Goal: Feedback & Contribution: Contribute content

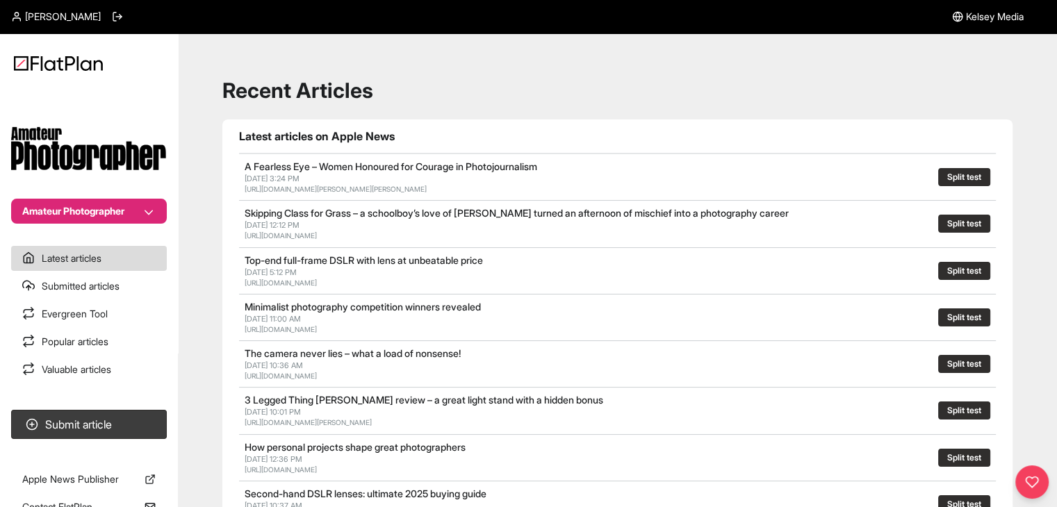
click at [99, 219] on button "Amateur Photographer" at bounding box center [89, 211] width 156 height 25
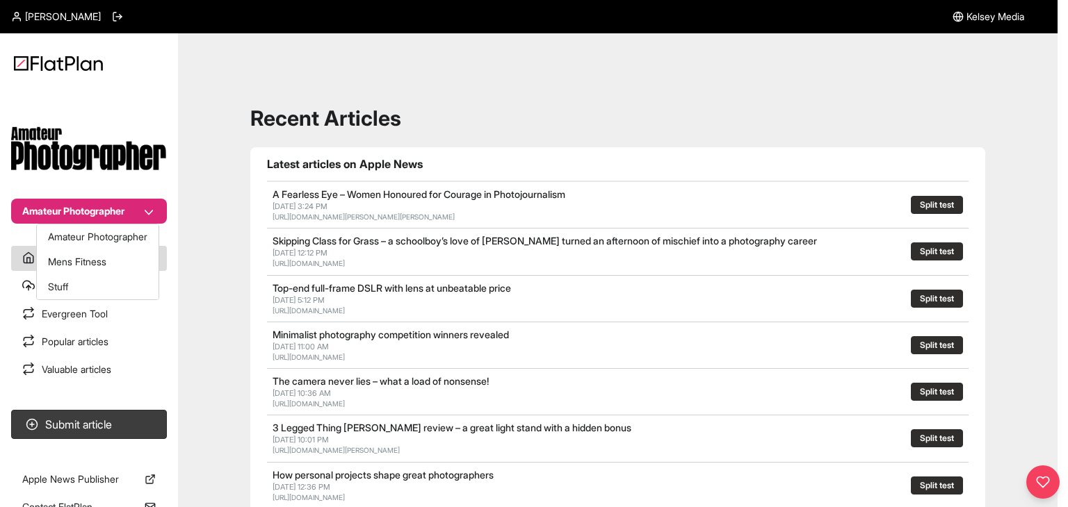
click at [142, 410] on nav "Amateur Photographer Latest articles Submitted articles Evergreen Tool Popular …" at bounding box center [89, 253] width 178 height 507
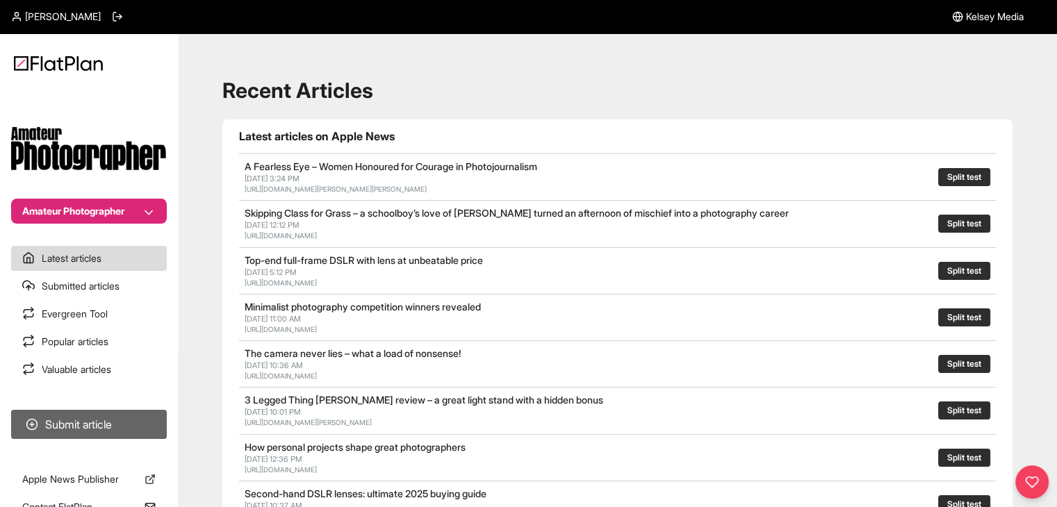
click at [142, 425] on button "Submit article" at bounding box center [89, 424] width 156 height 29
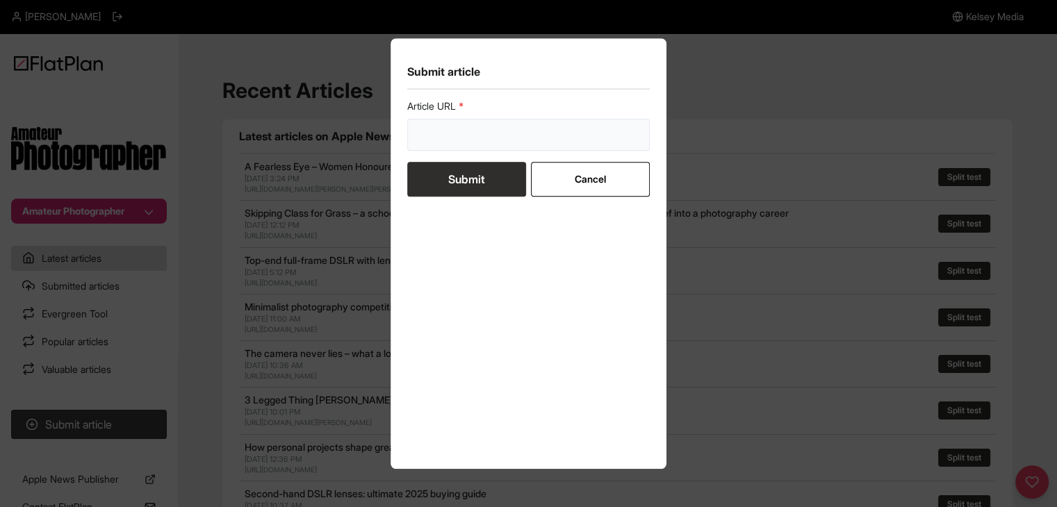
click at [477, 143] on input "url" at bounding box center [528, 135] width 243 height 32
paste input "[URL][DOMAIN_NAME]"
type input "[URL][DOMAIN_NAME]"
click at [470, 172] on button "Submit" at bounding box center [466, 179] width 119 height 35
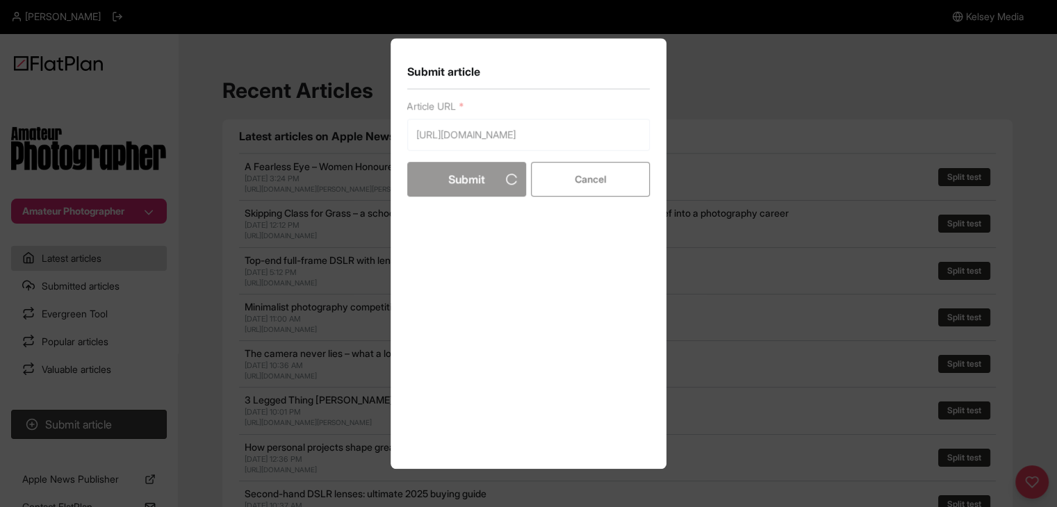
scroll to position [0, 0]
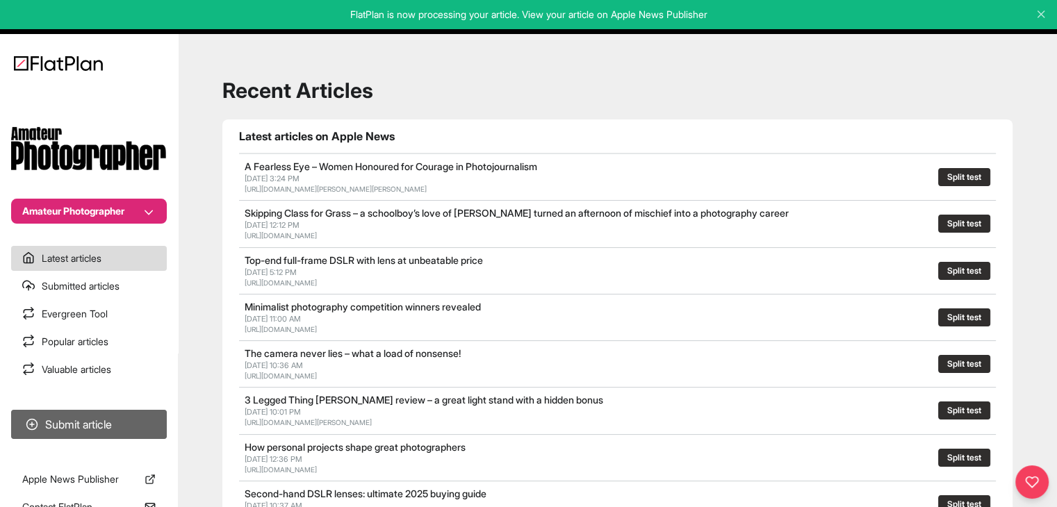
click at [103, 418] on button "Submit article" at bounding box center [89, 424] width 156 height 29
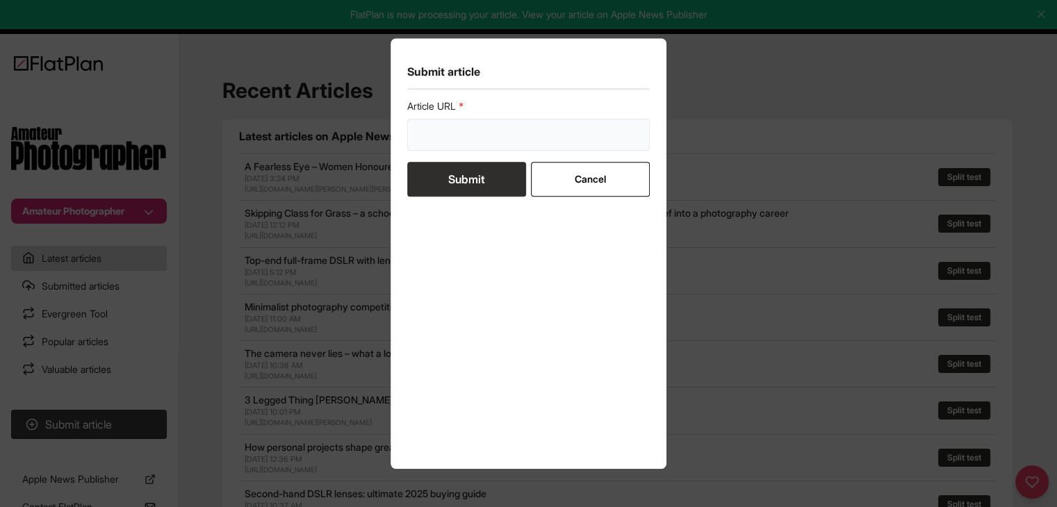
click at [453, 126] on input "url" at bounding box center [528, 135] width 243 height 32
paste input "https://amateurphotographer.com/buying-advice/the-best-budget-camera-phones/"
type input "https://amateurphotographer.com/buying-advice/the-best-budget-camera-phones/"
click at [456, 181] on button "Submit" at bounding box center [466, 179] width 119 height 35
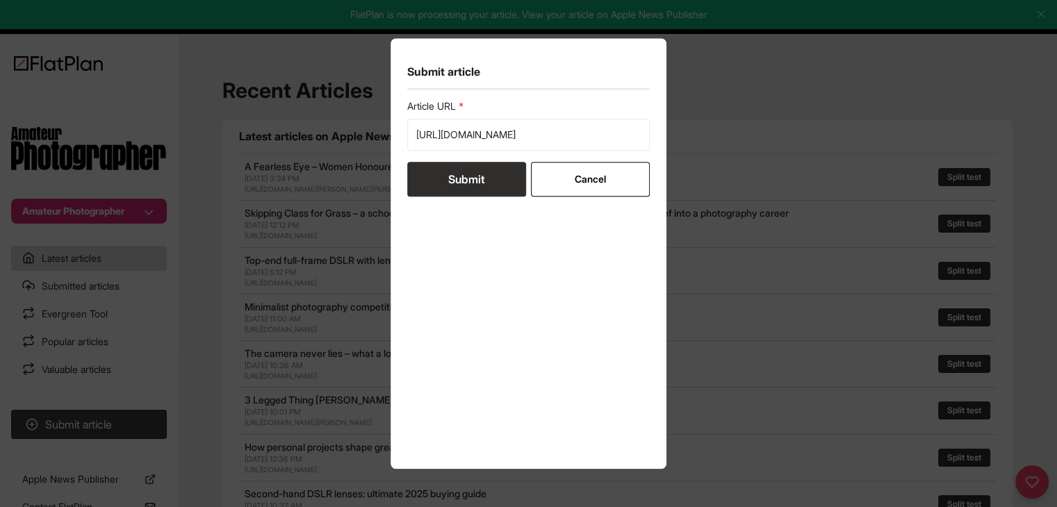
scroll to position [0, 0]
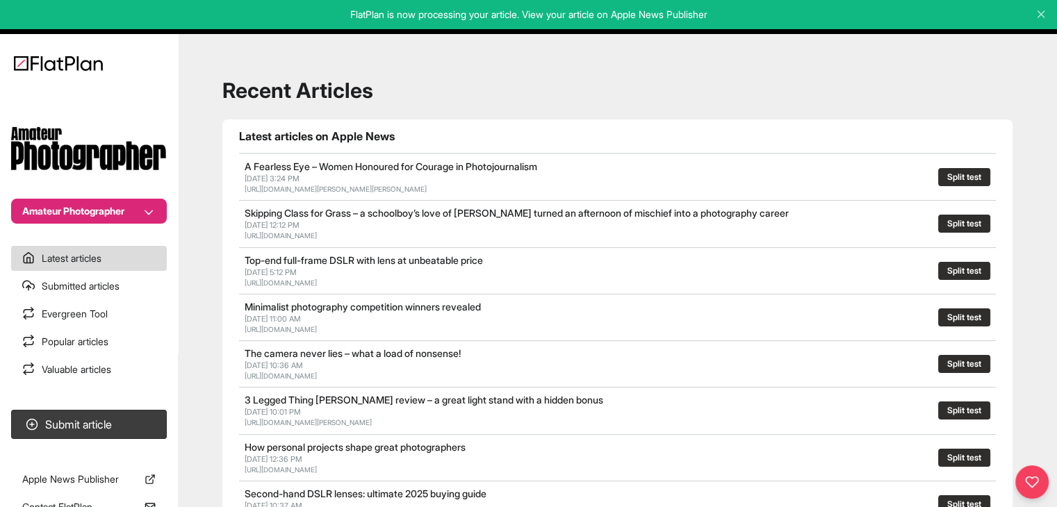
click at [158, 199] on button "Amateur Photographer" at bounding box center [89, 211] width 156 height 25
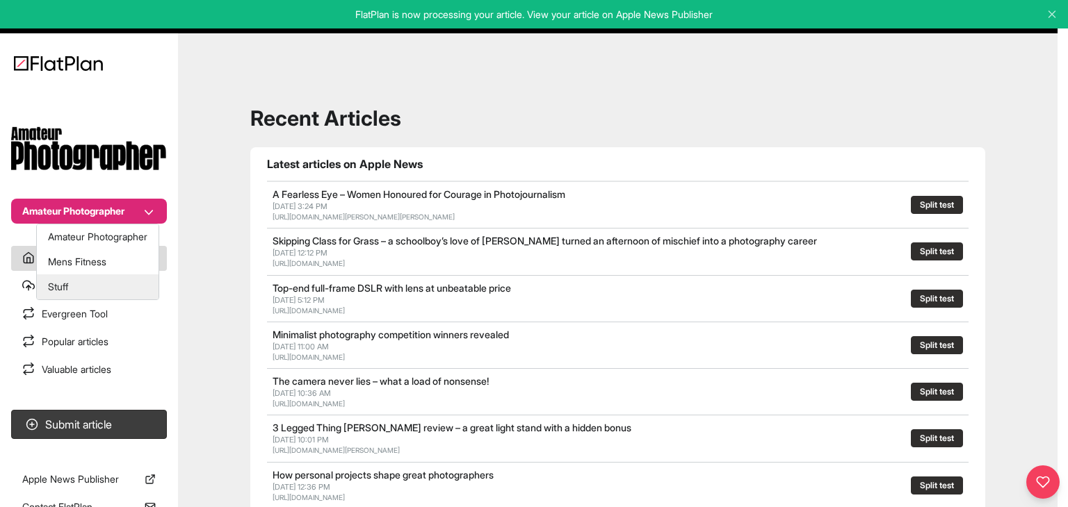
click at [110, 284] on button "Stuff" at bounding box center [98, 287] width 122 height 25
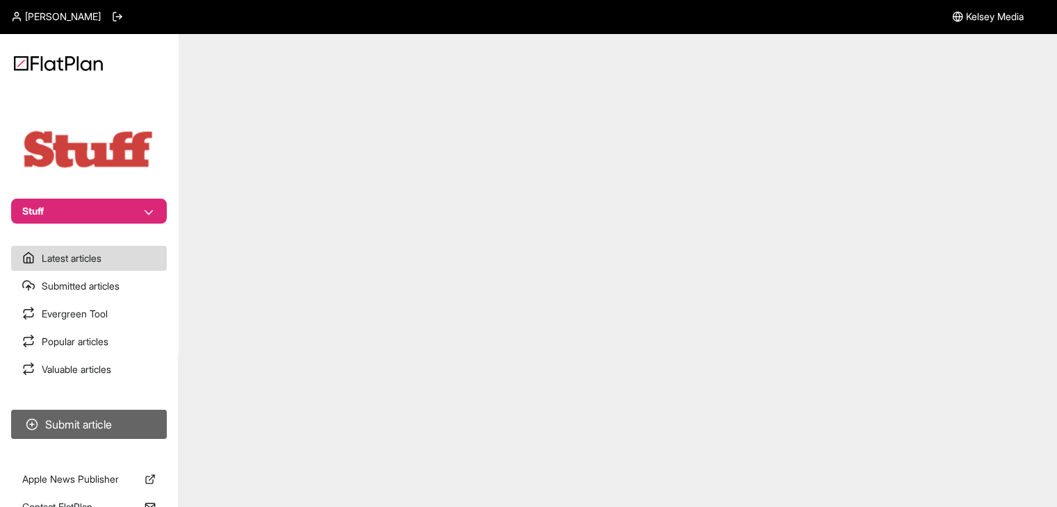
click at [117, 416] on button "Submit article" at bounding box center [89, 424] width 156 height 29
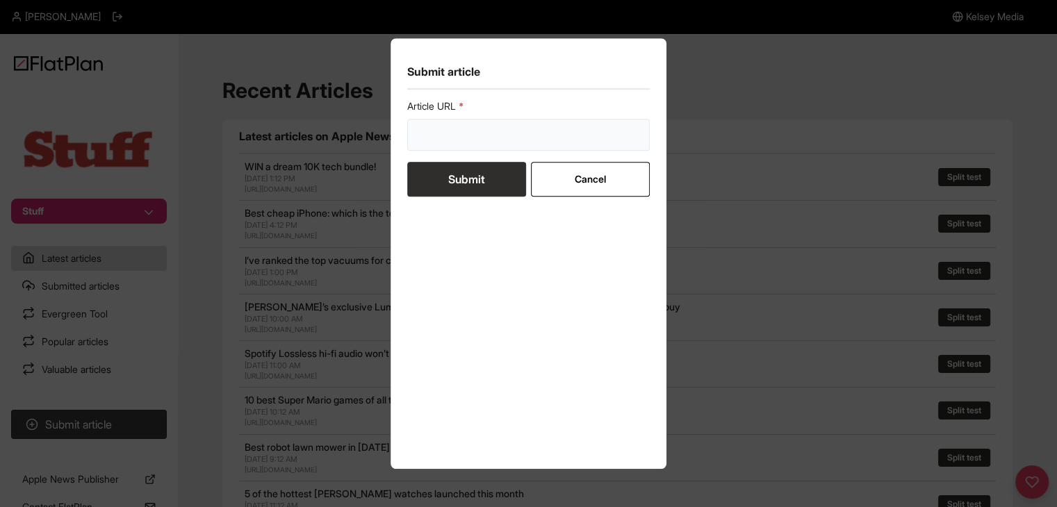
click at [433, 146] on input "url" at bounding box center [528, 135] width 243 height 32
paste input "[URL][DOMAIN_NAME]"
type input "[URL][DOMAIN_NAME]"
click at [455, 189] on button "Submit" at bounding box center [466, 179] width 119 height 35
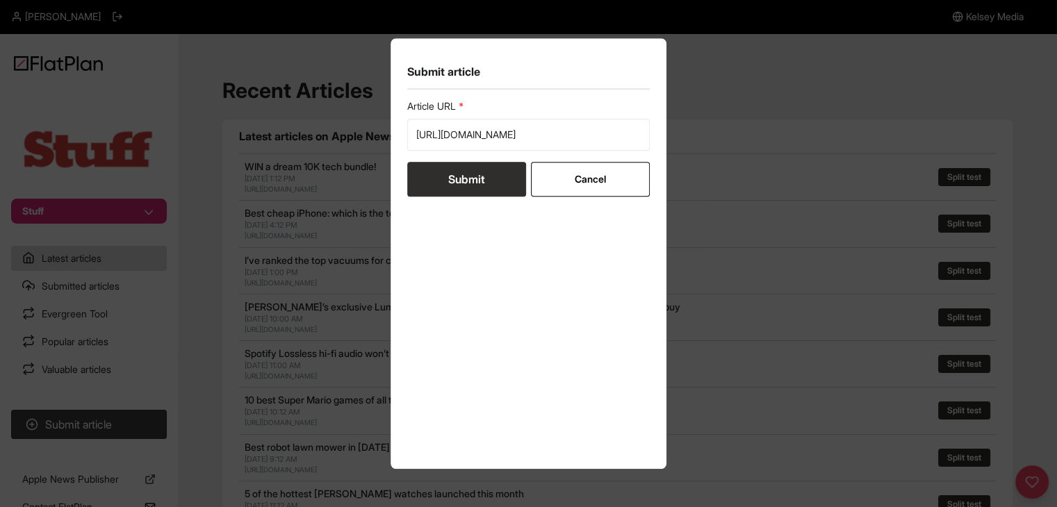
scroll to position [0, 0]
